Goal: Task Accomplishment & Management: Complete application form

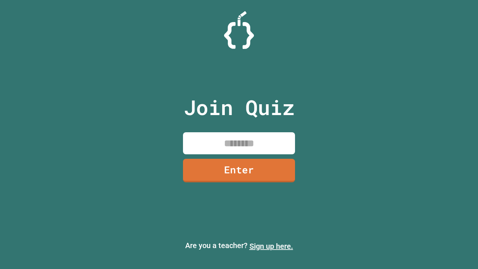
click at [271, 246] on link "Sign up here." at bounding box center [271, 246] width 44 height 9
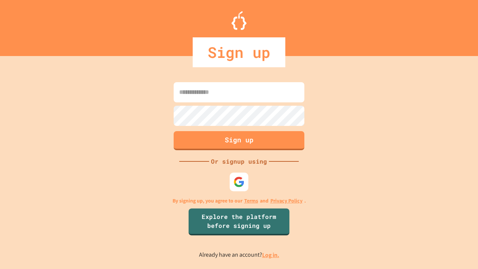
click at [271, 255] on link "Log in." at bounding box center [270, 255] width 17 height 8
